Goal: Information Seeking & Learning: Learn about a topic

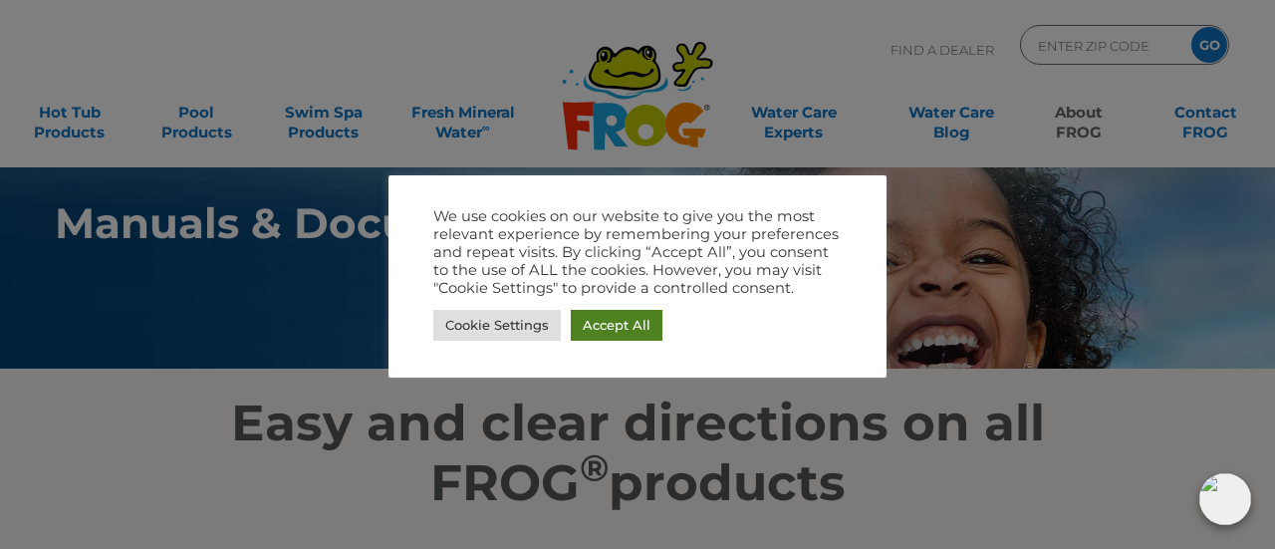
click at [630, 325] on link "Accept All" at bounding box center [617, 325] width 92 height 31
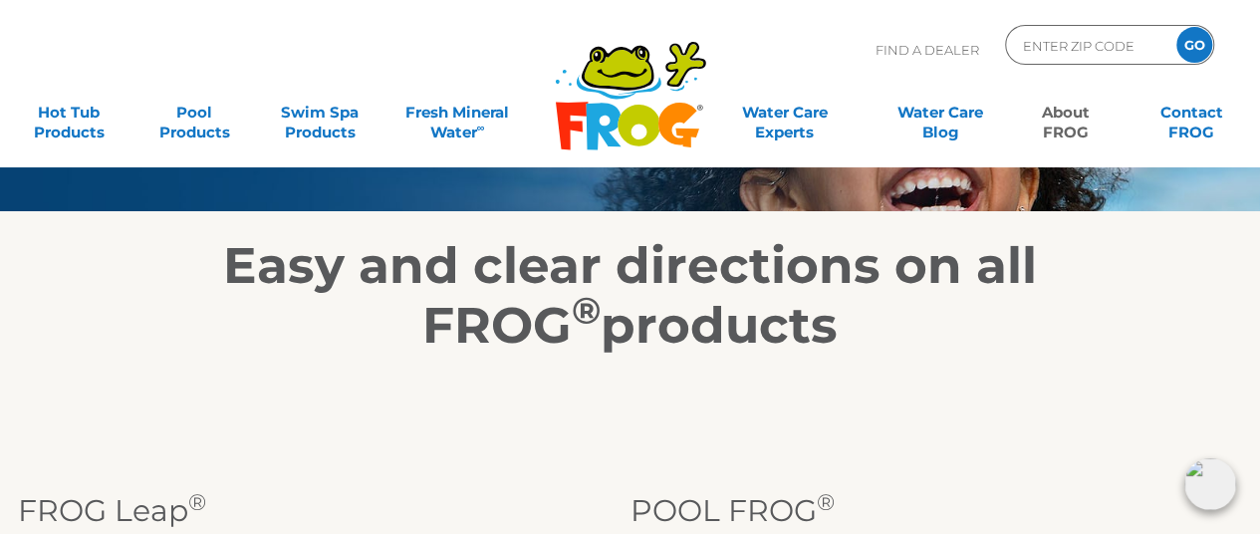
scroll to position [2, 0]
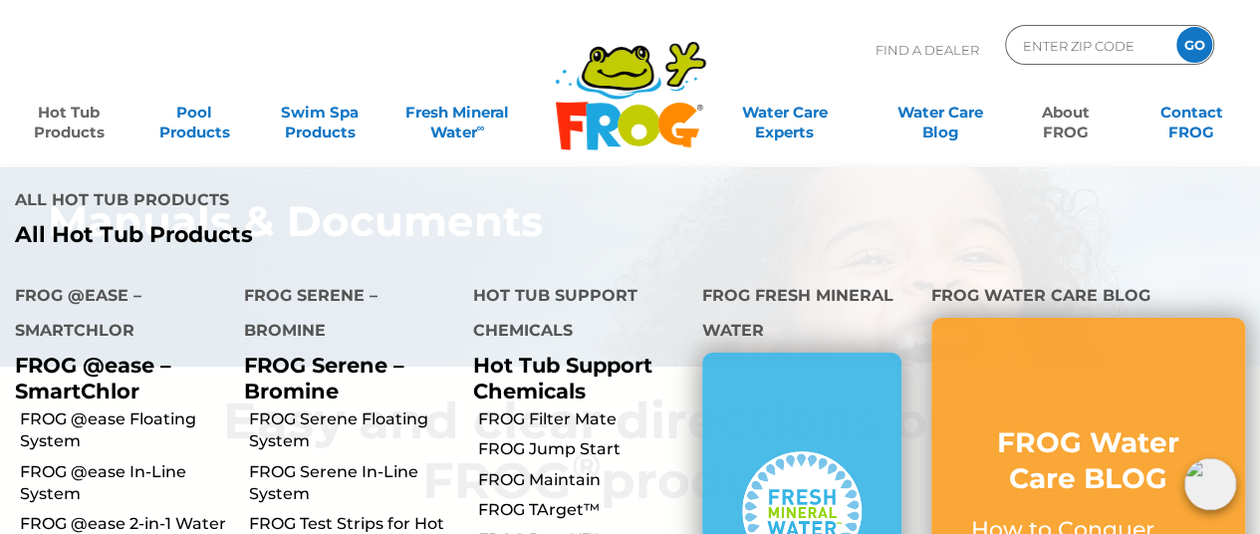
click at [75, 116] on link "Hot Tub Products" at bounding box center [69, 113] width 98 height 40
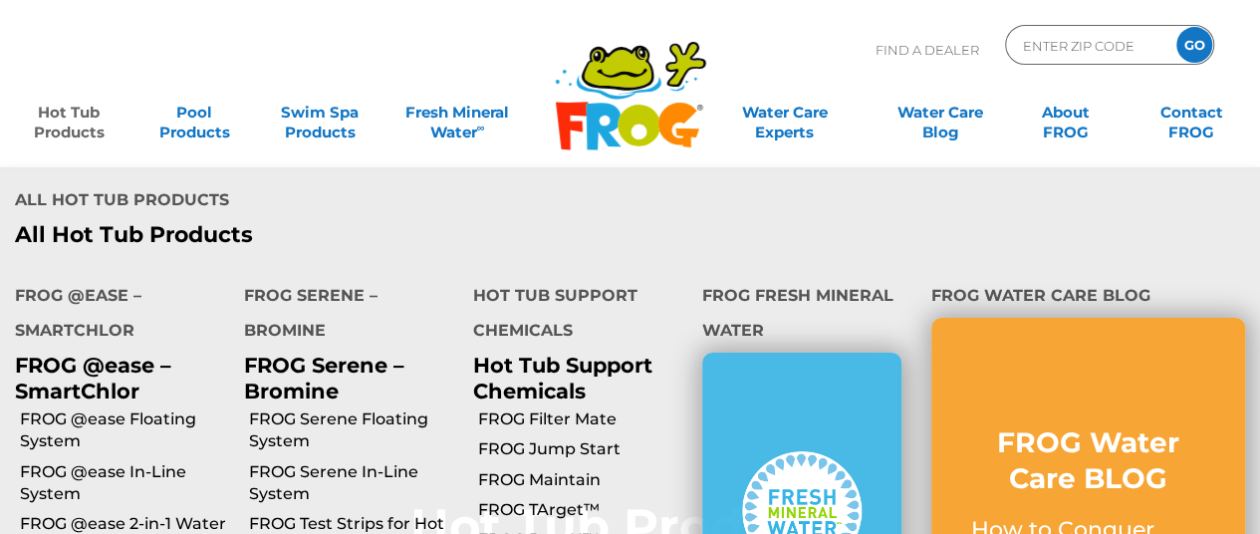
click at [73, 123] on link "Hot Tub Products" at bounding box center [69, 113] width 98 height 40
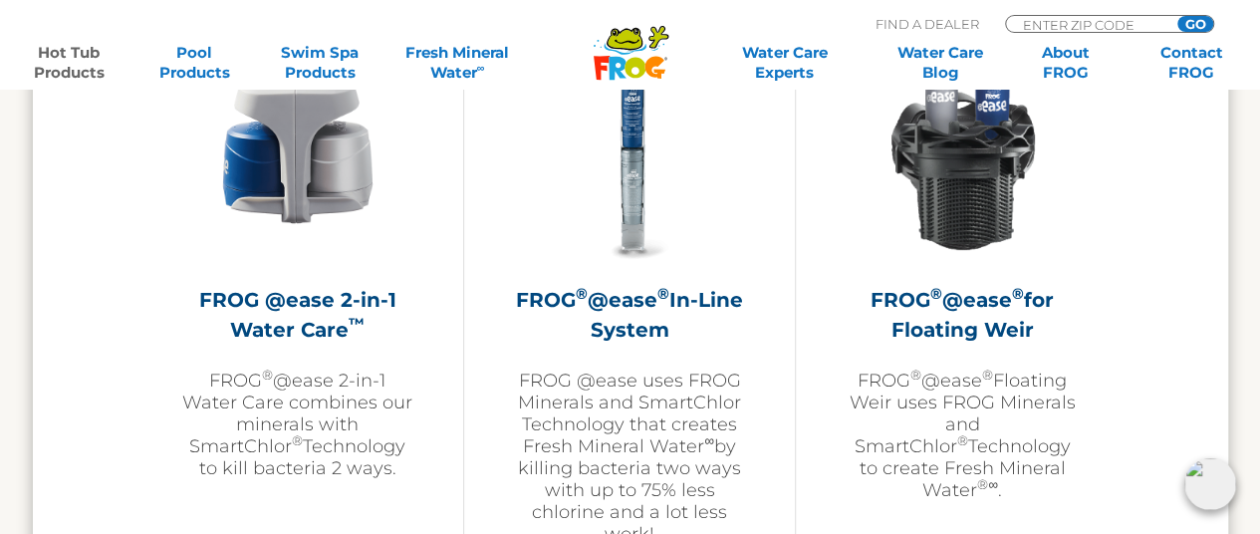
scroll to position [3028, 0]
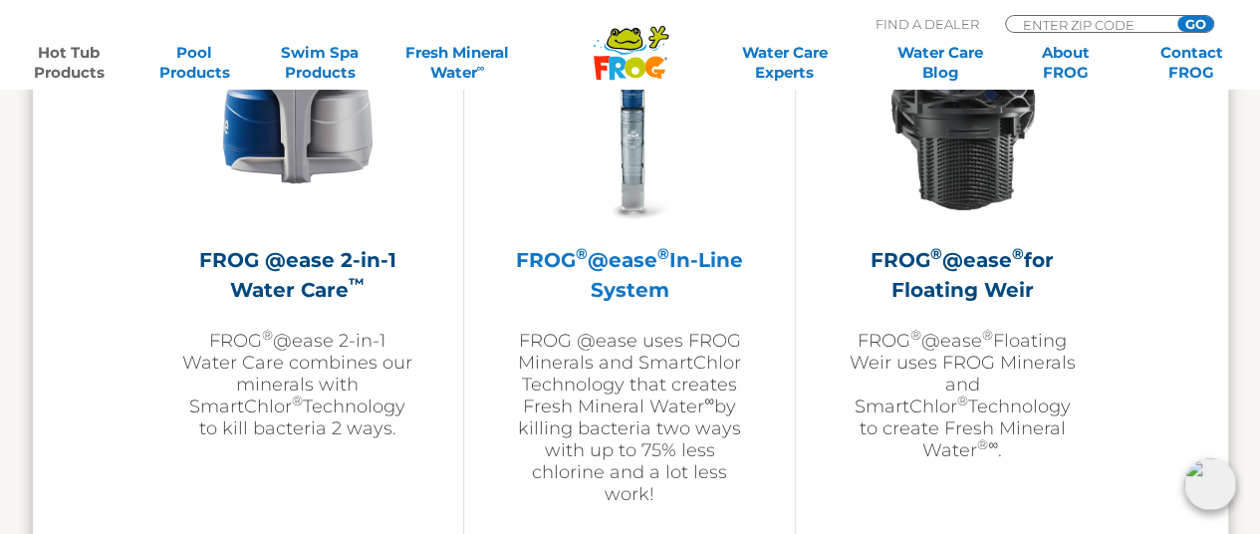
click at [637, 110] on img at bounding box center [629, 109] width 231 height 231
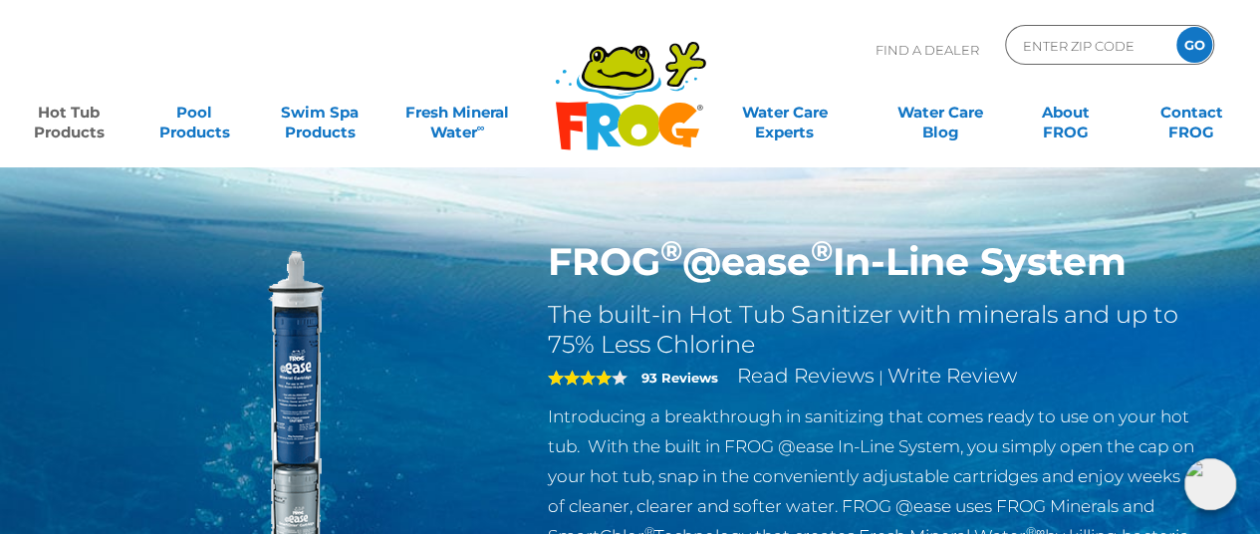
click at [293, 368] on img at bounding box center [291, 467] width 456 height 456
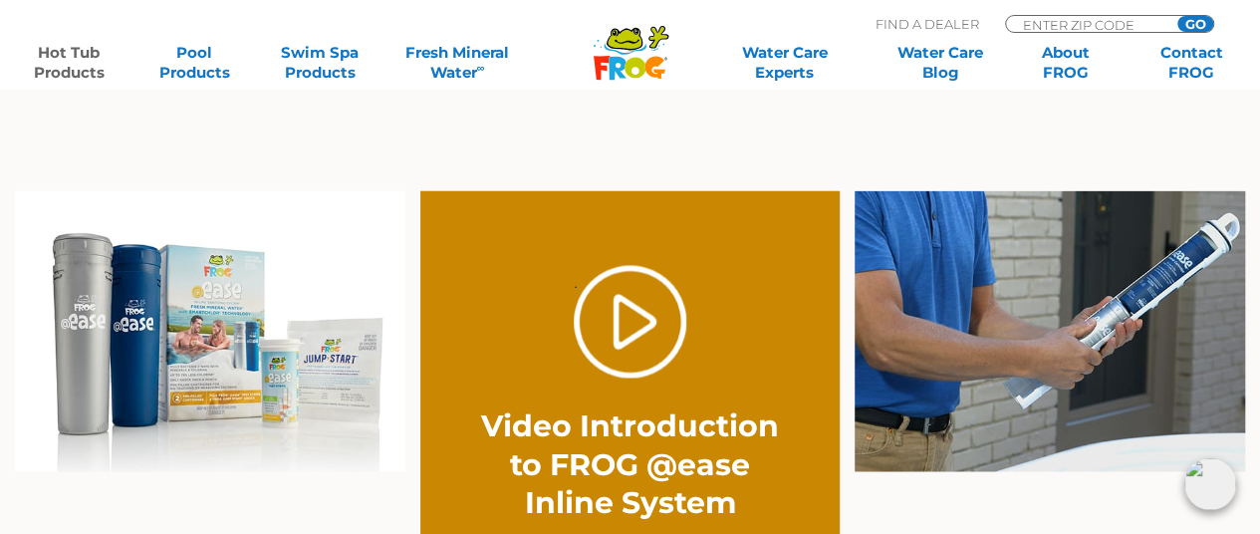
scroll to position [1474, 0]
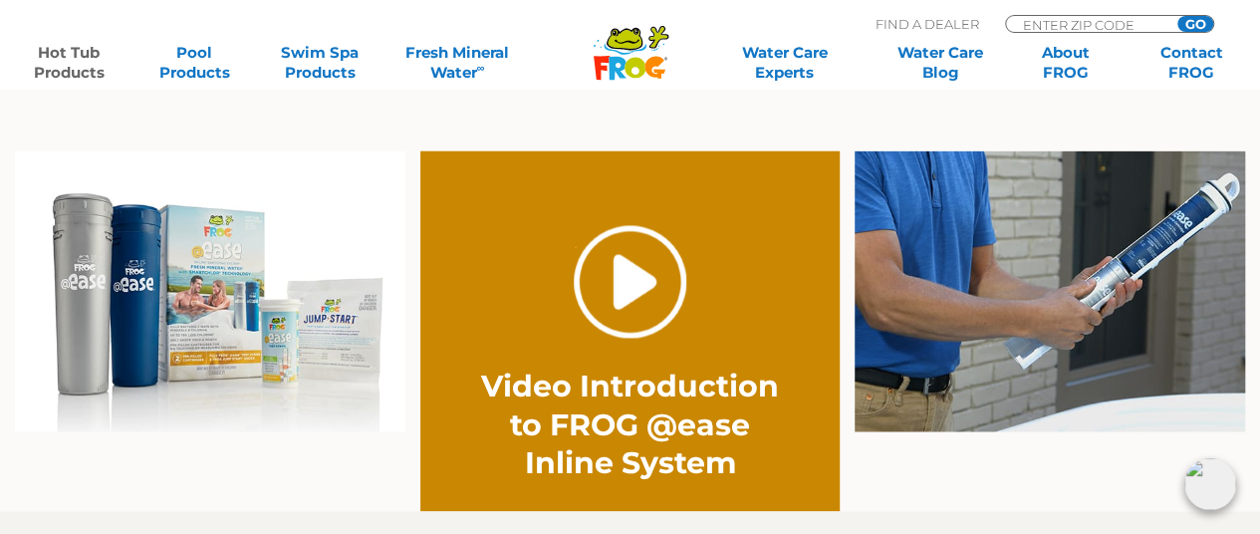
click at [625, 242] on link "." at bounding box center [630, 281] width 113 height 113
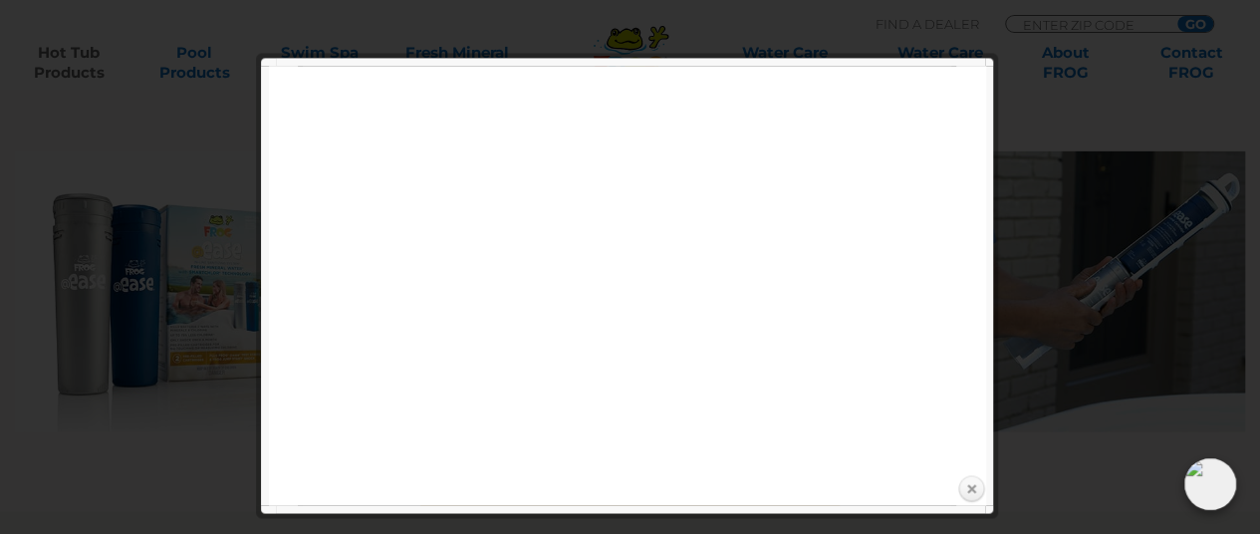
click at [968, 483] on link "Close" at bounding box center [971, 489] width 30 height 30
